Goal: Transaction & Acquisition: Purchase product/service

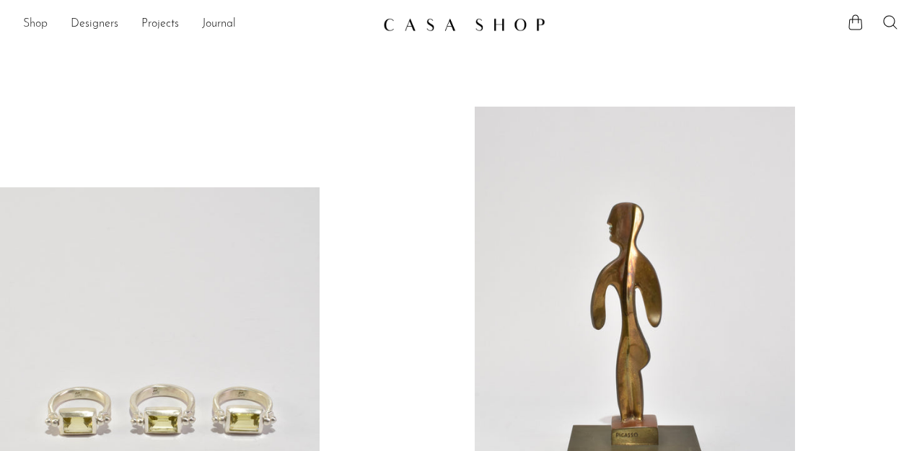
click at [40, 23] on link "Shop" at bounding box center [35, 24] width 25 height 19
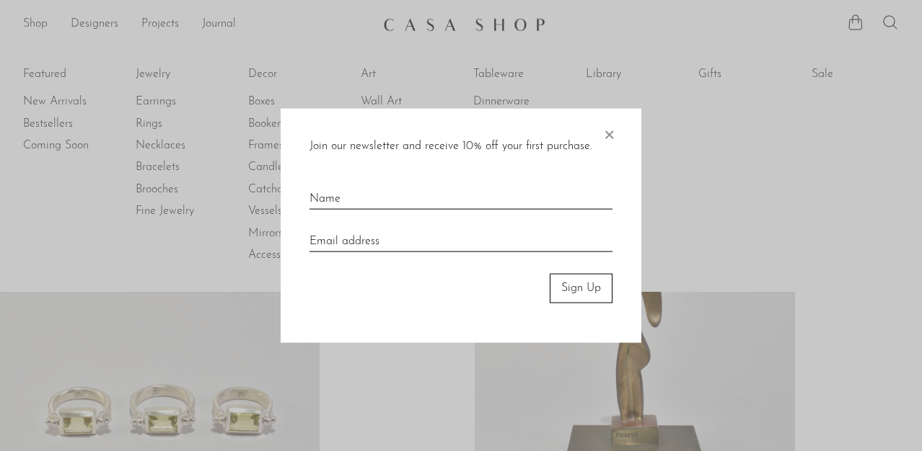
click at [614, 138] on span "×" at bounding box center [608, 132] width 14 height 46
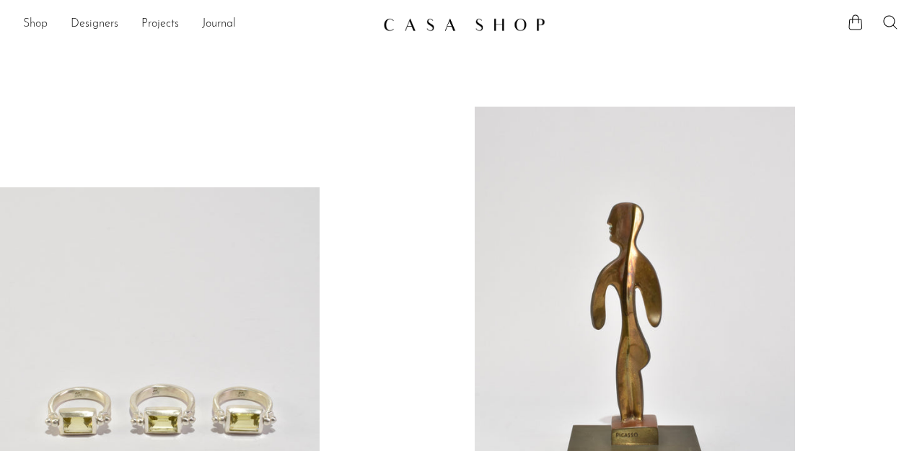
click at [40, 20] on link "Shop" at bounding box center [35, 24] width 25 height 19
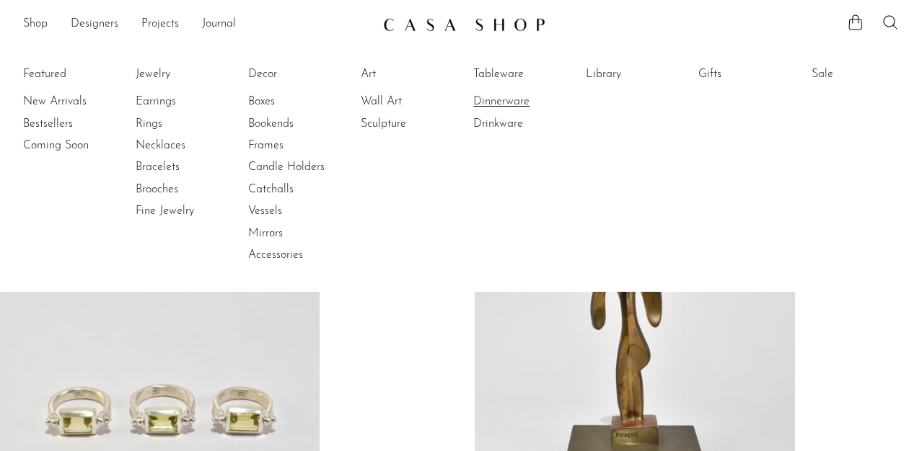
click at [485, 102] on link "Dinnerware" at bounding box center [527, 102] width 108 height 16
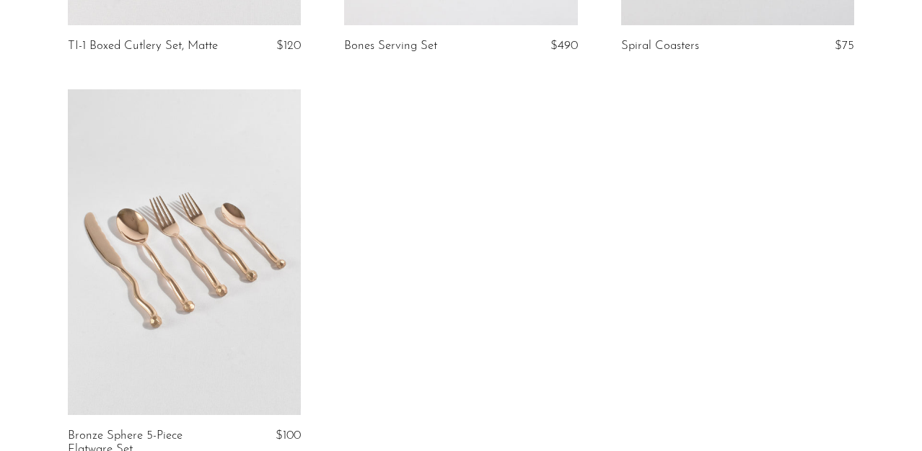
scroll to position [3891, 0]
